Goal: Information Seeking & Learning: Learn about a topic

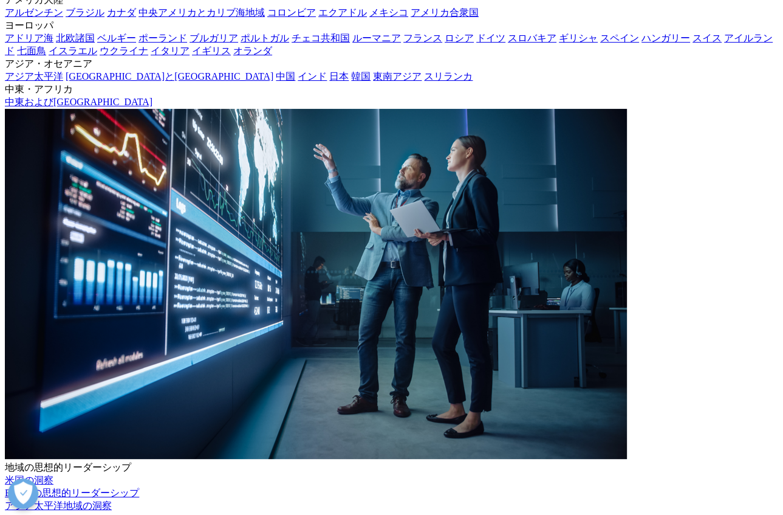
drag, startPoint x: 199, startPoint y: 214, endPoint x: 273, endPoint y: 224, distance: 74.8
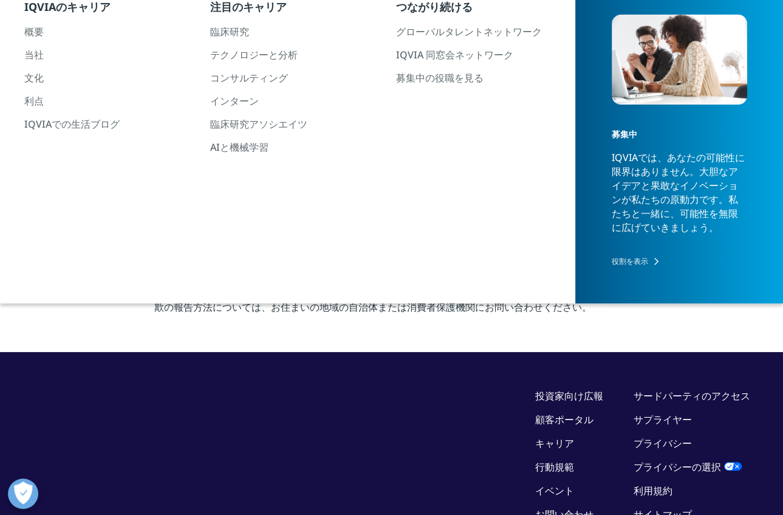
click at [274, 224] on font "IQVIAは、企業の代表者を装い、虚偽の求人情報を提示する求人詐欺が発生していることを認識しています。IQVIAは、雇用条件として個人の銀行口座情報やいかなる…" at bounding box center [390, 219] width 473 height 57
drag, startPoint x: 326, startPoint y: 211, endPoint x: 357, endPoint y: 231, distance: 37.7
click at [357, 231] on font "IQVIAは、企業の代表者を装い、虚偽の求人情報を提示する求人詐欺が発生していることを認識しています。IQVIAは、雇用条件として個人の銀行口座情報やいかなる…" at bounding box center [390, 219] width 473 height 57
drag, startPoint x: 372, startPoint y: 242, endPoint x: 383, endPoint y: 195, distance: 48.6
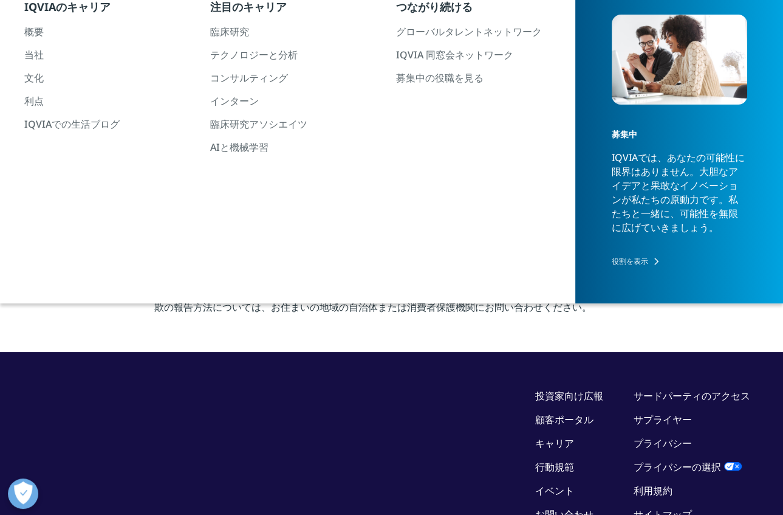
click at [383, 197] on p "IQVIAは、企業の代表者を装い、虚偽の求人情報を提示する求人詐欺が発生していることを認識しています。IQVIAは、雇用条件として個人の銀行口座情報やいかなる…" at bounding box center [391, 223] width 475 height 66
click at [383, 193] on font "IQVIAは、企業の代表者を装い、虚偽の求人情報を提示する求人詐欺が発生していることを認識しています。IQVIAは、雇用条件として個人の銀行口座情報やいかなる…" at bounding box center [390, 219] width 473 height 57
drag, startPoint x: 323, startPoint y: 199, endPoint x: 349, endPoint y: 231, distance: 41.6
click at [349, 231] on font "IQVIAは、企業の代表者を装い、虚偽の求人情報を提示する求人詐欺が発生していることを認識しています。IQVIAは、雇用条件として個人の銀行口座情報やいかなる…" at bounding box center [390, 219] width 473 height 57
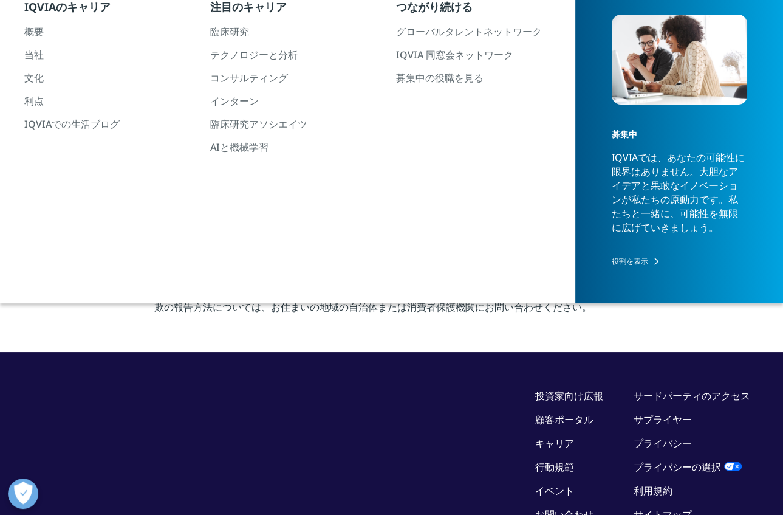
drag, startPoint x: 371, startPoint y: 234, endPoint x: 369, endPoint y: 209, distance: 25.0
click at [369, 213] on p "IQVIAは、企業の代表者を装い、虚偽の求人情報を提示する求人詐欺が発生していることを認識しています。IQVIAは、雇用条件として個人の銀行口座情報やいかなる…" at bounding box center [391, 223] width 475 height 66
click at [368, 204] on p "IQVIAは、企業の代表者を装い、虚偽の求人情報を提示する求人詐欺が発生していることを認識しています。IQVIAは、雇用条件として個人の銀行口座情報やいかなる…" at bounding box center [391, 223] width 475 height 66
drag, startPoint x: 265, startPoint y: 269, endPoint x: 305, endPoint y: 275, distance: 40.6
click at [304, 275] on p "IQVIAは、雇用市場における詐欺や欺瞞を一切容認しません。IQVIAの社員を名乗る人物から連絡を受け、その正当性に疑問を抱かれる場合は、直ちに busine…" at bounding box center [391, 289] width 475 height 66
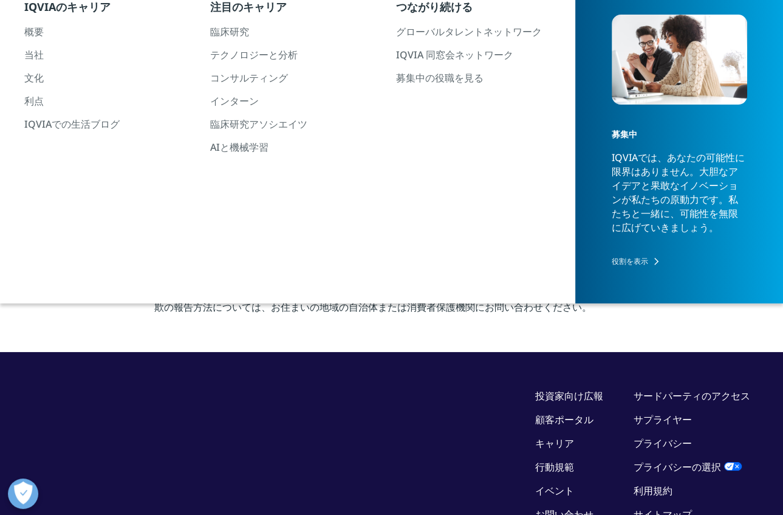
click at [305, 275] on font "IQVIAは、雇用市場における詐欺や欺瞞を一切容認しません。IQVIAの社員を名乗る人物から連絡を受け、その正当性に疑問を抱かれる場合は、直ちに" at bounding box center [390, 270] width 472 height 28
drag, startPoint x: 315, startPoint y: 267, endPoint x: 325, endPoint y: 295, distance: 29.2
click at [325, 294] on p "IQVIAは、雇用市場における詐欺や欺瞞を一切容認しません。IQVIAの社員を名乗る人物から連絡を受け、その正当性に疑問を抱かれる場合は、直ちに busine…" at bounding box center [391, 289] width 475 height 66
click at [325, 295] on font "までメールでご連絡ください。被害に遭わないためにも、常に警戒を怠らないでください。求人詐欺に関する詳細情報や、詐欺の報告方法については、お住まいの地域の自治体…" at bounding box center [390, 292] width 472 height 43
drag, startPoint x: 334, startPoint y: 306, endPoint x: 329, endPoint y: 261, distance: 45.8
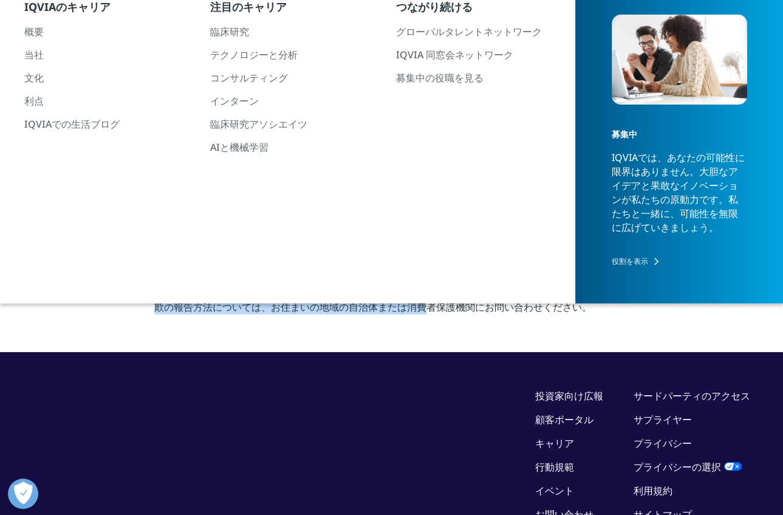
click at [330, 264] on p "IQVIAは、雇用市場における詐欺や欺瞞を一切容認しません。IQVIAの社員を名乗る人物から連絡を受け、その正当性に疑問を抱かれる場合は、直ちに busine…" at bounding box center [391, 289] width 475 height 66
click at [328, 258] on font "IQVIAは、雇用市場における詐欺や欺瞞を一切容認しません。IQVIAの社員を名乗る人物から連絡を受け、その正当性に疑問を抱かれる場合は、直ちに" at bounding box center [390, 270] width 472 height 28
drag, startPoint x: 328, startPoint y: 258, endPoint x: 324, endPoint y: 292, distance: 34.3
click at [324, 292] on p "IQVIAは、雇用市場における詐欺や欺瞞を一切容認しません。IQVIAの社員を名乗る人物から連絡を受け、その正当性に疑問を抱かれる場合は、直ちに busine…" at bounding box center [391, 289] width 475 height 66
click at [324, 292] on font "までメールでご連絡ください。被害に遭わないためにも、常に警戒を怠らないでください。求人詐欺に関する詳細情報や、詐欺の報告方法については、お住まいの地域の自治体…" at bounding box center [390, 292] width 472 height 43
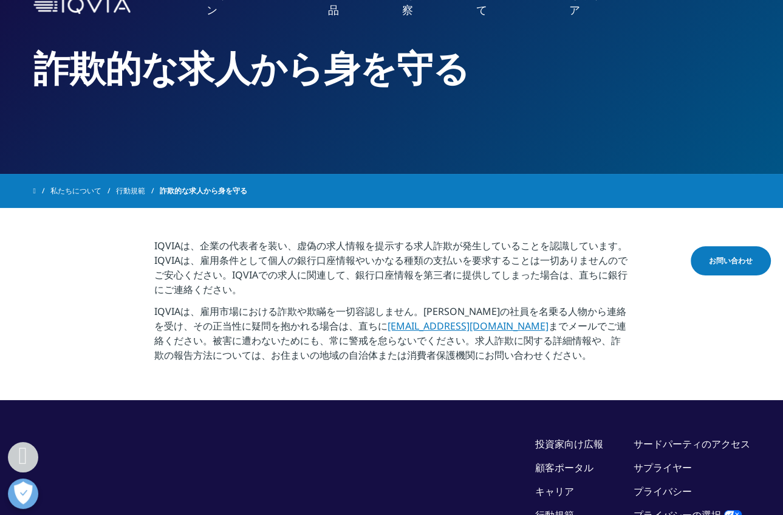
scroll to position [0, 0]
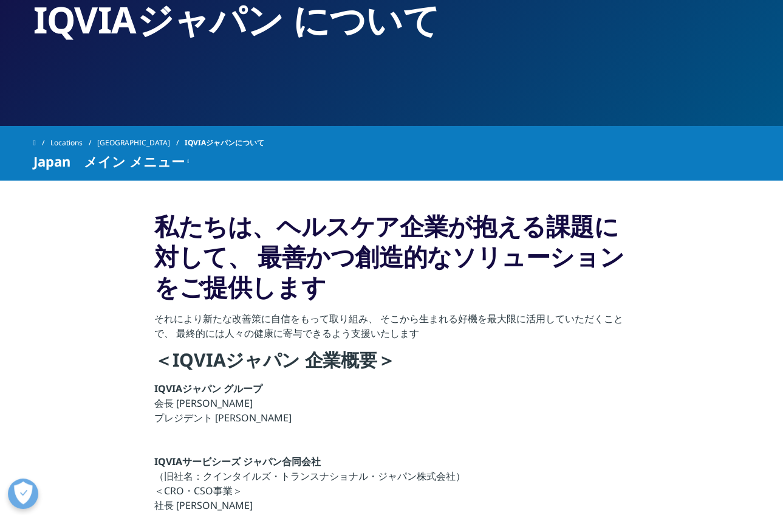
scroll to position [304, 0]
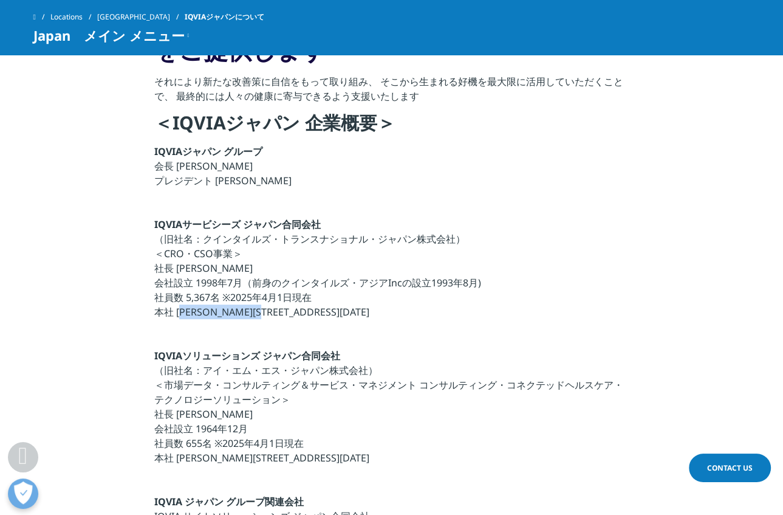
drag, startPoint x: 177, startPoint y: 309, endPoint x: 276, endPoint y: 310, distance: 98.4
click at [276, 310] on p "IQVIAサービシーズ ジャパン合同会社 （旧社名：クインタイルズ・トランスナショナル・ジャパン株式会社） ＜CRO・CSO事業＞ 社長 [PERSON_NA…" at bounding box center [391, 271] width 475 height 109
click at [494, 185] on p "IQVIAジャパン グループ 会長 [PERSON_NAME] プレジデント [PERSON_NAME]" at bounding box center [391, 169] width 475 height 51
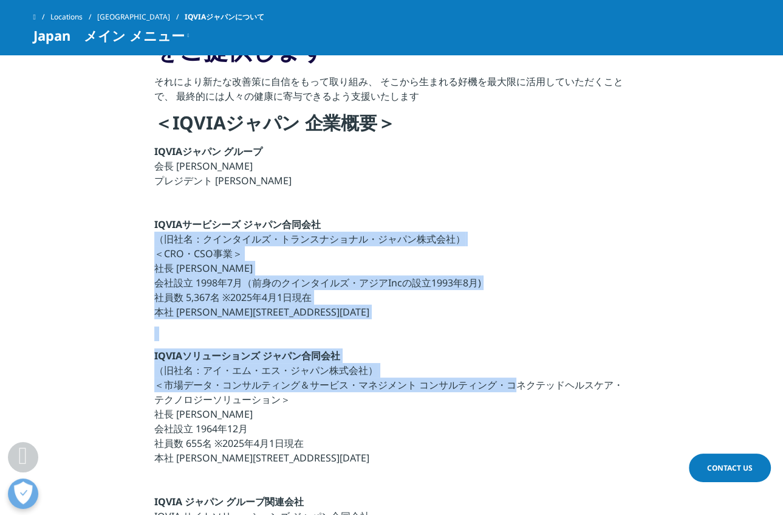
drag, startPoint x: 490, startPoint y: 324, endPoint x: 502, endPoint y: 379, distance: 56.5
click at [502, 379] on div "私たちは、ヘルスケア企業が抱える課題に対して、 最善かつ創造的なソリューションをご提供します それにより新たな改善策に自信をもって取り組み、 そこから生まれる…" at bounding box center [391, 368] width 475 height 788
click at [502, 379] on p "IQVIAソリューションズ ジャパン合同会社 （旧社名：アイ・エム・エス・ジャパン株式会社） ＜市場データ・コンサルティング＆サービス・マネジメント コンサル…" at bounding box center [391, 410] width 475 height 124
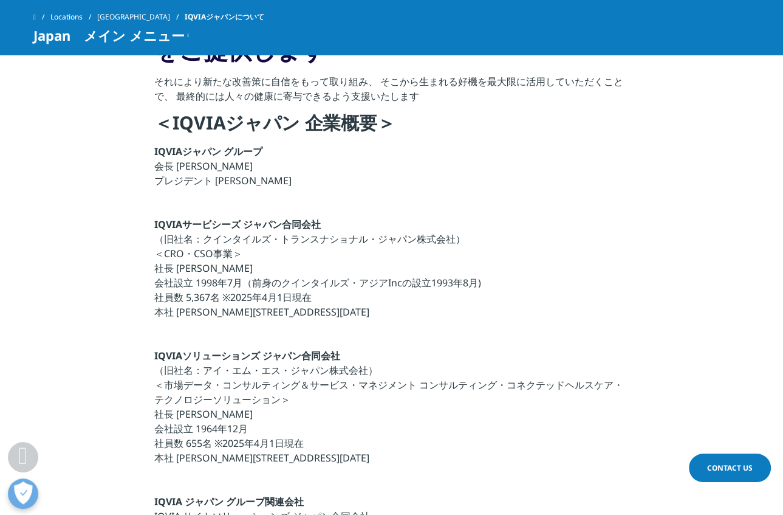
click at [518, 321] on div "私たちは、ヘルスケア企業が抱える課題に対して、 最善かつ創造的なソリューションをご提供します それにより新たな改善策に自信をもって取り組み、 そこから生まれる…" at bounding box center [391, 368] width 475 height 788
click at [521, 300] on p "IQVIAサービシーズ ジャパン合同会社 （旧社名：クインタイルズ・トランスナショナル・ジャパン株式会社） ＜CRO・CSO事業＞ 社長 [PERSON_NA…" at bounding box center [391, 271] width 475 height 109
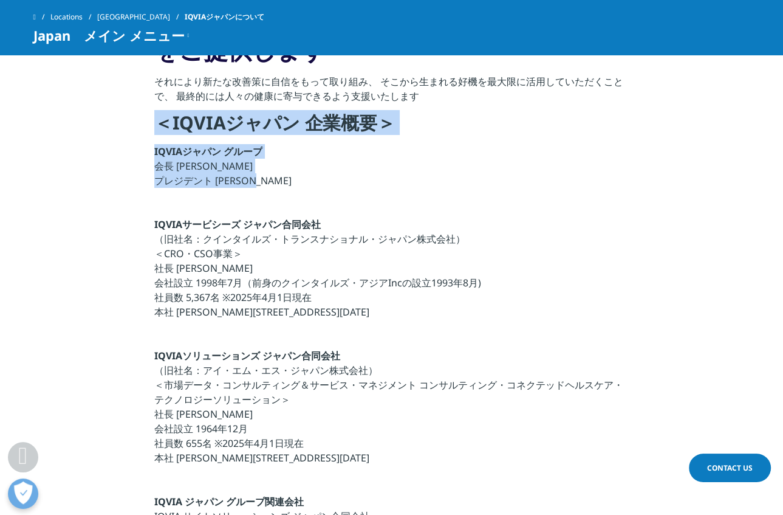
drag, startPoint x: 149, startPoint y: 122, endPoint x: 285, endPoint y: 182, distance: 148.6
click at [285, 182] on section "私たちは、ヘルスケア企業が抱える課題に対して、 最善かつ創造的なソリューションをご提供します それにより新たな改善策に自信をもって取り組み、 そこから生まれる…" at bounding box center [391, 367] width 783 height 849
click at [285, 182] on p "IQVIAジャパン グループ 会長 [PERSON_NAME] プレジデント [PERSON_NAME]" at bounding box center [391, 169] width 475 height 51
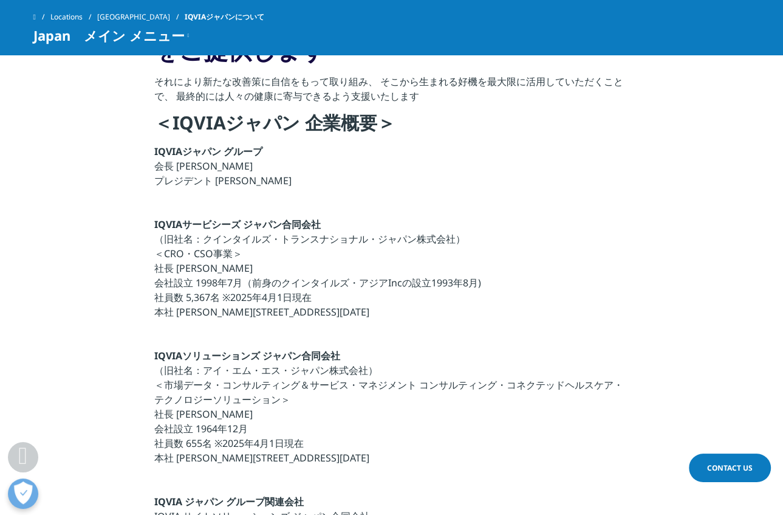
click at [242, 222] on strong "IQVIAサービシーズ ジャパン合同会社" at bounding box center [237, 224] width 166 height 13
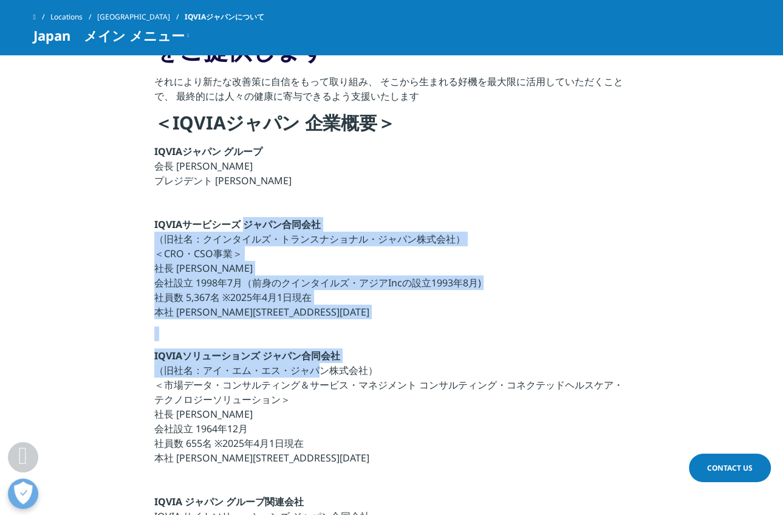
drag, startPoint x: 242, startPoint y: 222, endPoint x: 320, endPoint y: 365, distance: 162.3
click at [320, 365] on div "私たちは、ヘルスケア企業が抱える課題に対して、 最善かつ創造的なソリューションをご提供します それにより新たな改善策に自信をもって取り組み、 そこから生まれる…" at bounding box center [391, 368] width 475 height 788
click at [320, 365] on p "IQVIAソリューションズ ジャパン合同会社 （旧社名：アイ・エム・エス・ジャパン株式会社） ＜市場データ・コンサルティング＆サービス・マネジメント コンサル…" at bounding box center [391, 410] width 475 height 124
drag, startPoint x: 329, startPoint y: 378, endPoint x: 330, endPoint y: 320, distance: 58.3
click at [330, 332] on div "私たちは、ヘルスケア企業が抱える課題に対して、 最善かつ創造的なソリューションをご提供します それにより新たな改善策に自信をもって取り組み、 そこから生まれる…" at bounding box center [391, 368] width 475 height 788
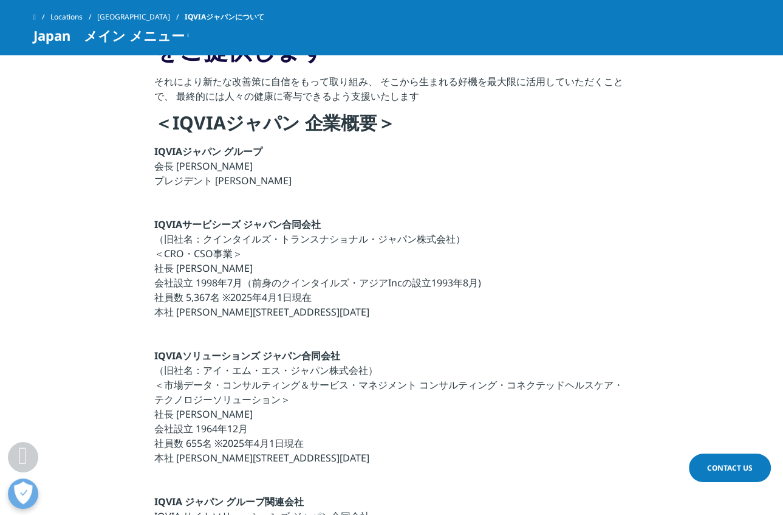
click at [330, 320] on p "IQVIAサービシーズ ジャパン合同会社 （旧社名：クインタイルズ・トランスナショナル・ジャパン株式会社） ＜CRO・CSO事業＞ 社長 [PERSON_NA…" at bounding box center [391, 271] width 475 height 109
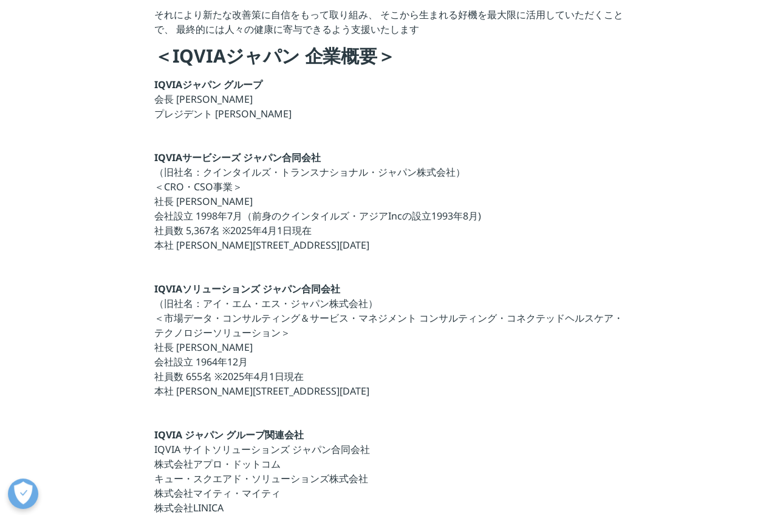
scroll to position [0, 0]
